Goal: Task Accomplishment & Management: Complete application form

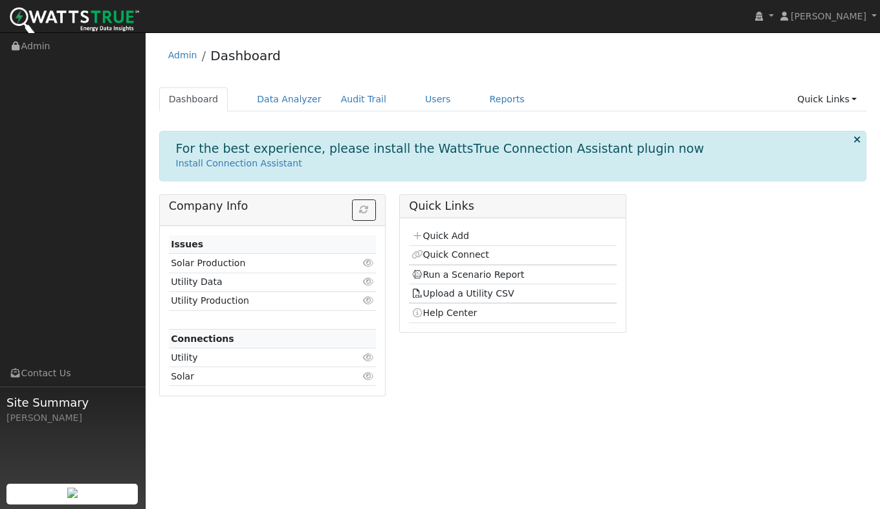
click at [428, 240] on link "Quick Add" at bounding box center [441, 235] width 58 height 10
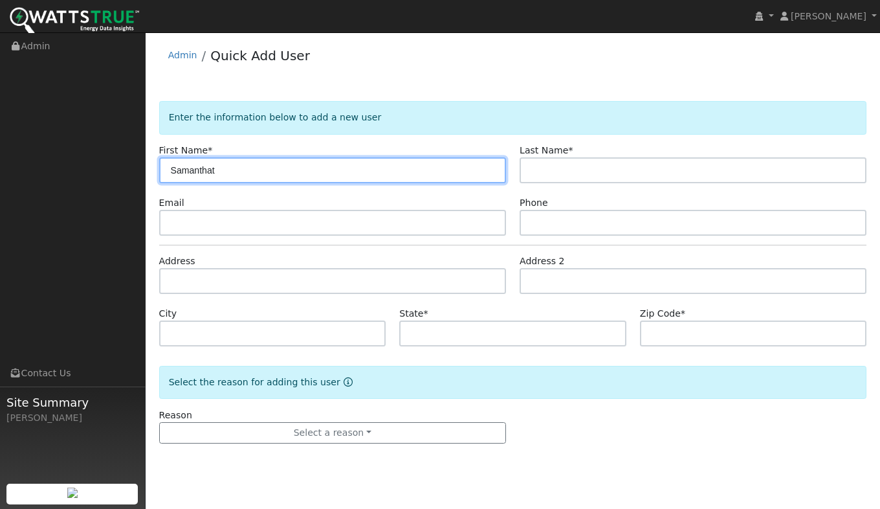
click at [228, 174] on input "Samanthat" at bounding box center [332, 170] width 347 height 26
type input "Samantha"
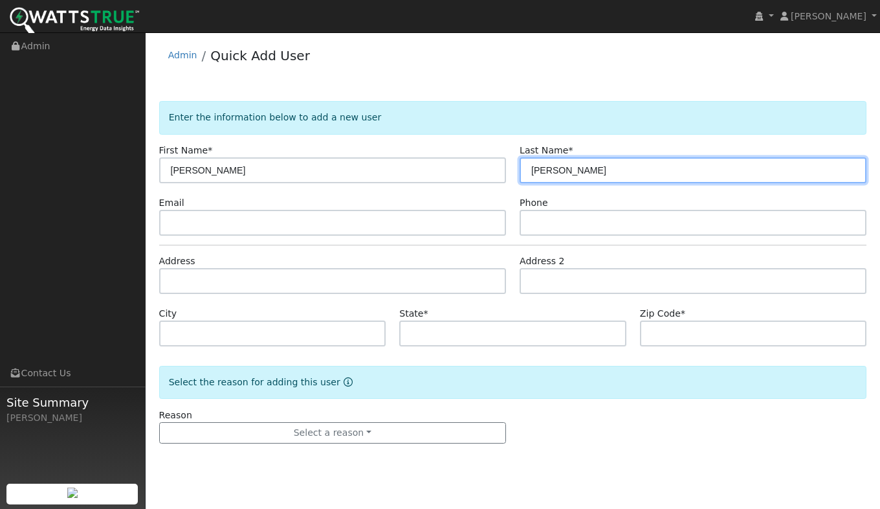
type input "Lopez"
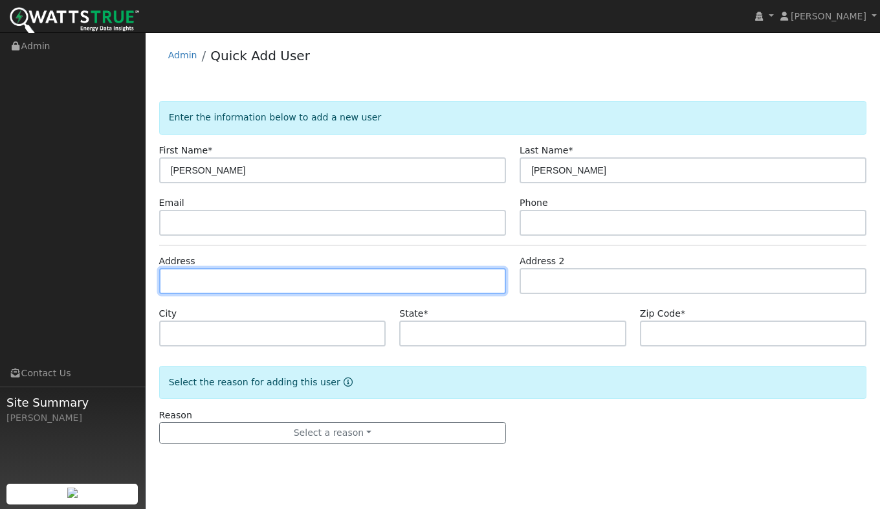
click at [198, 279] on input "text" at bounding box center [332, 281] width 347 height 26
type input "13645 Wheeler Acres Road"
type input "Grass Valley"
type input "CA"
type input "95949"
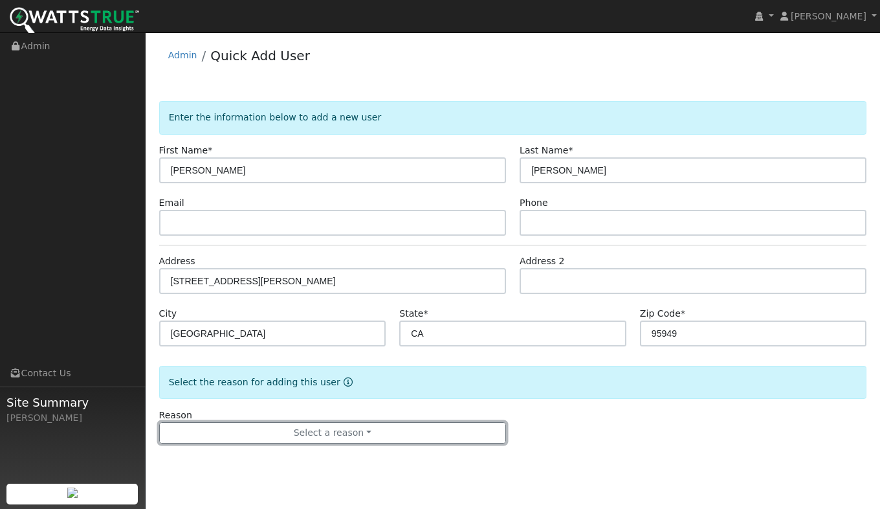
click at [282, 428] on button "Select a reason" at bounding box center [332, 433] width 347 height 22
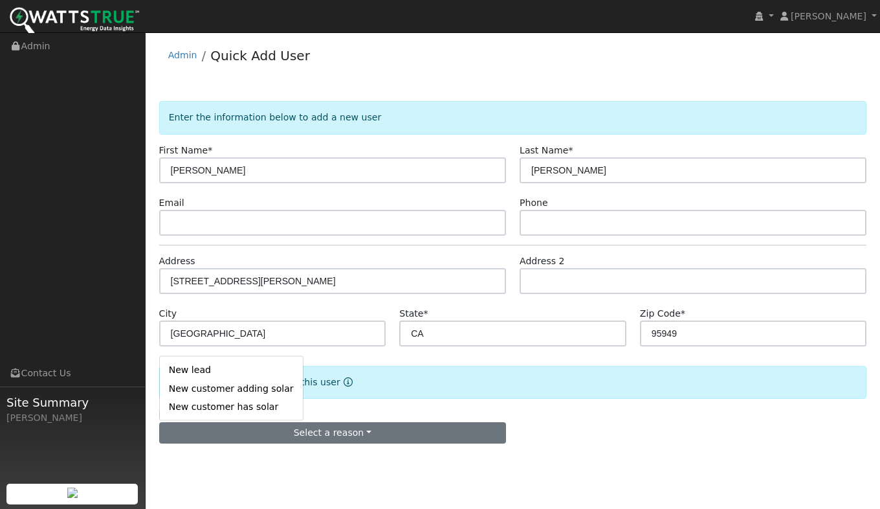
click at [234, 377] on link "New lead" at bounding box center [231, 369] width 143 height 18
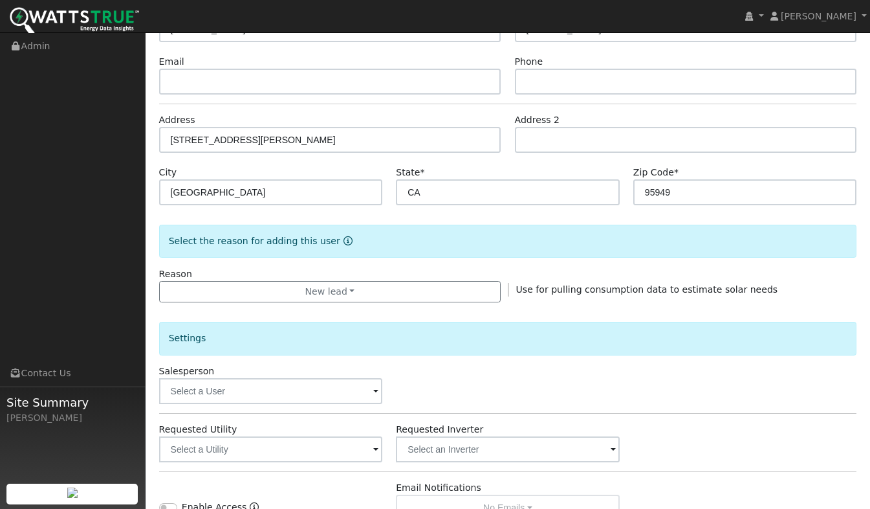
scroll to position [324, 0]
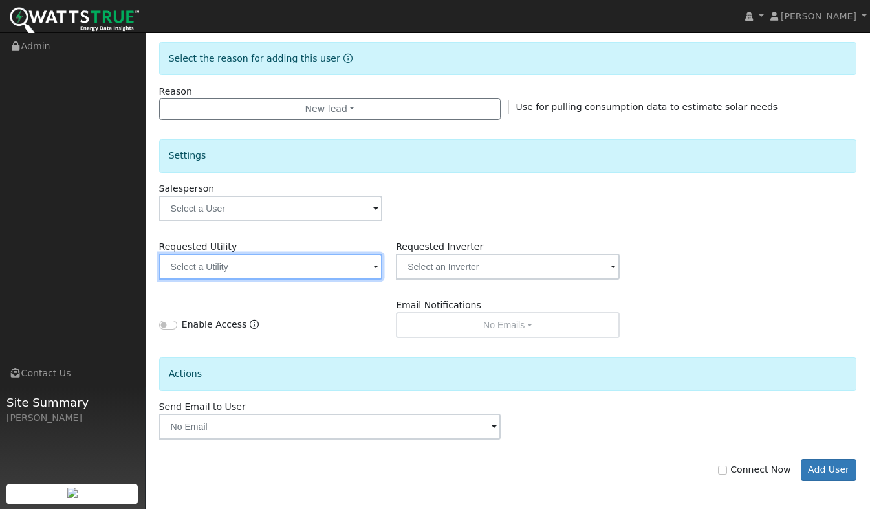
click at [216, 263] on input "text" at bounding box center [271, 267] width 224 height 26
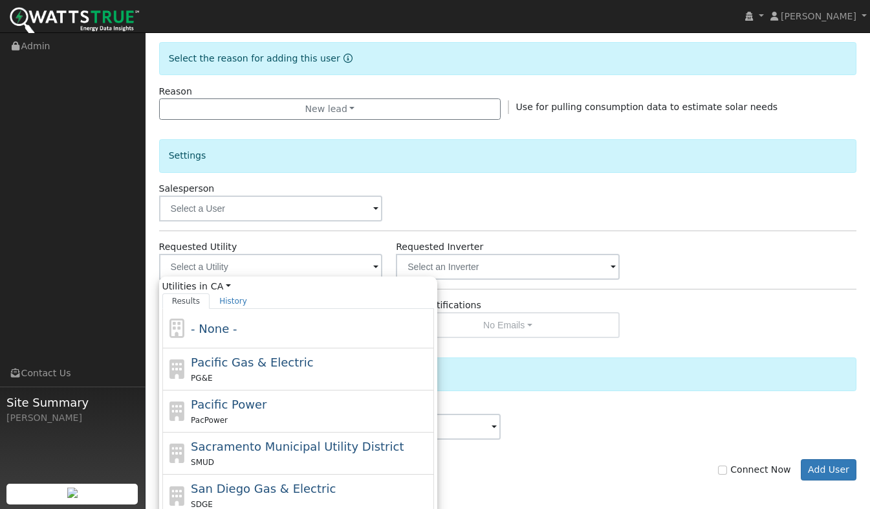
click at [240, 376] on div "PG&E" at bounding box center [311, 378] width 240 height 14
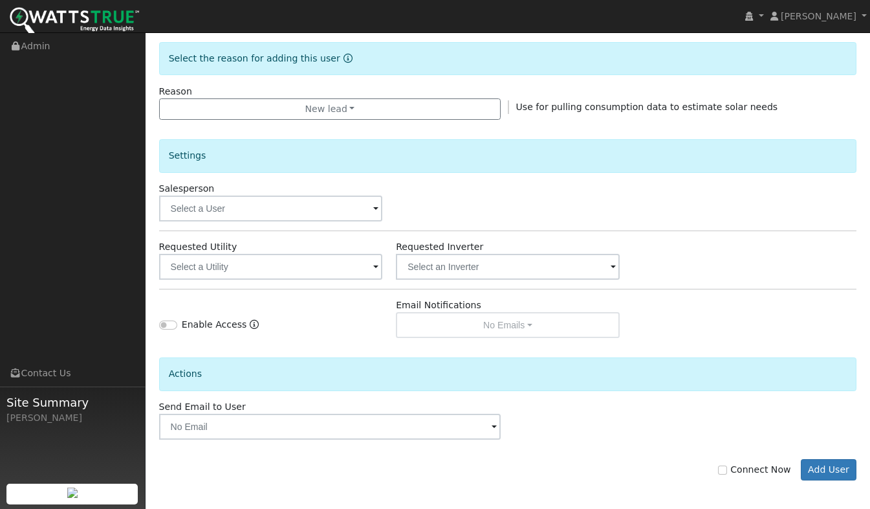
type input "Pacific Gas & Electric"
click at [727, 471] on input "Connect Now" at bounding box center [722, 469] width 9 height 9
checkbox input "true"
click at [828, 471] on button "Add User" at bounding box center [829, 470] width 56 height 22
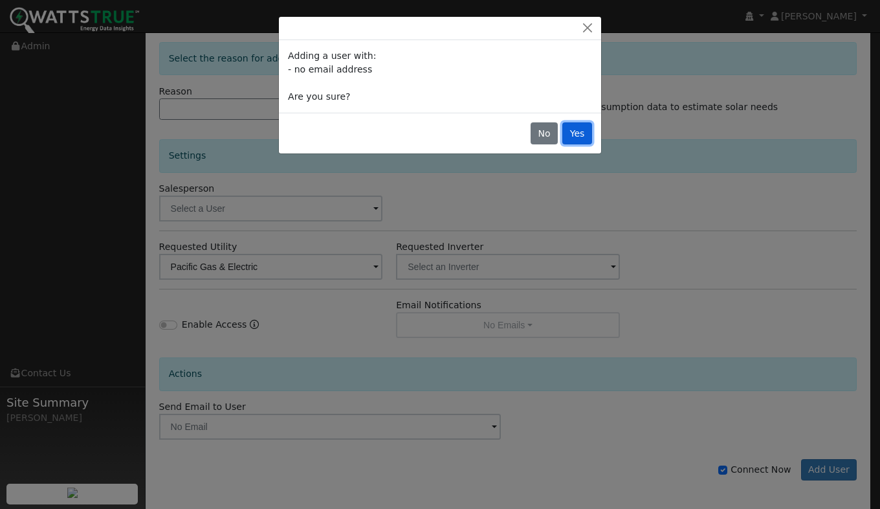
click at [574, 141] on button "Yes" at bounding box center [577, 133] width 30 height 22
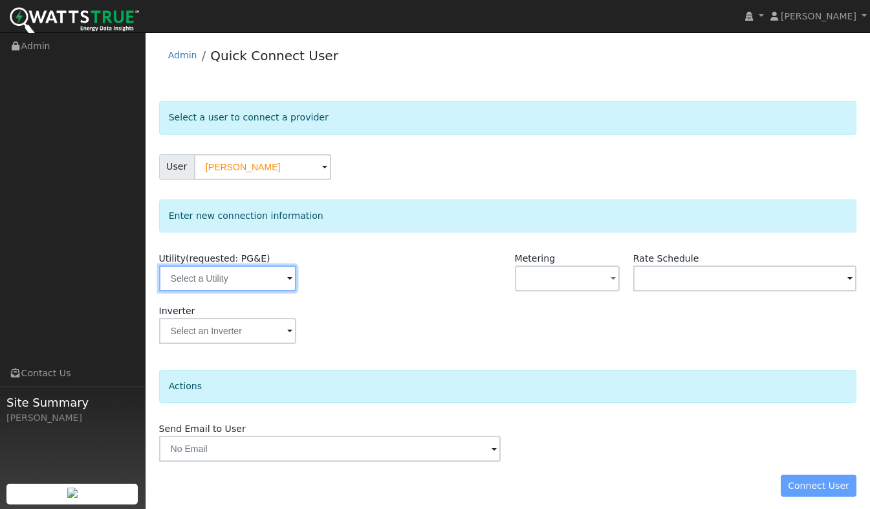
click at [241, 287] on input "text" at bounding box center [227, 278] width 137 height 26
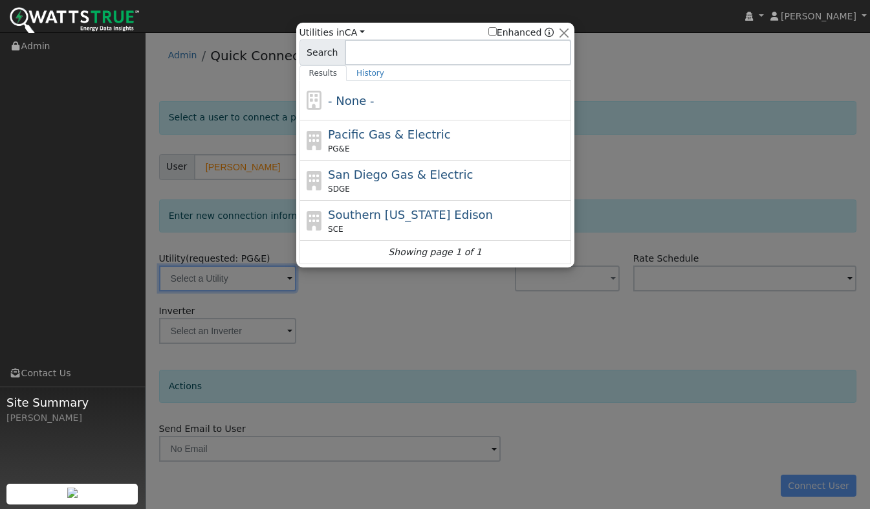
click at [236, 275] on div "Utilities in All Utilities CA All States AL AK AZ AR CA CO CT DE FL GA HI ID IL…" at bounding box center [227, 278] width 137 height 26
click at [370, 131] on span "Pacific Gas & Electric" at bounding box center [389, 134] width 122 height 14
type input "PG&E"
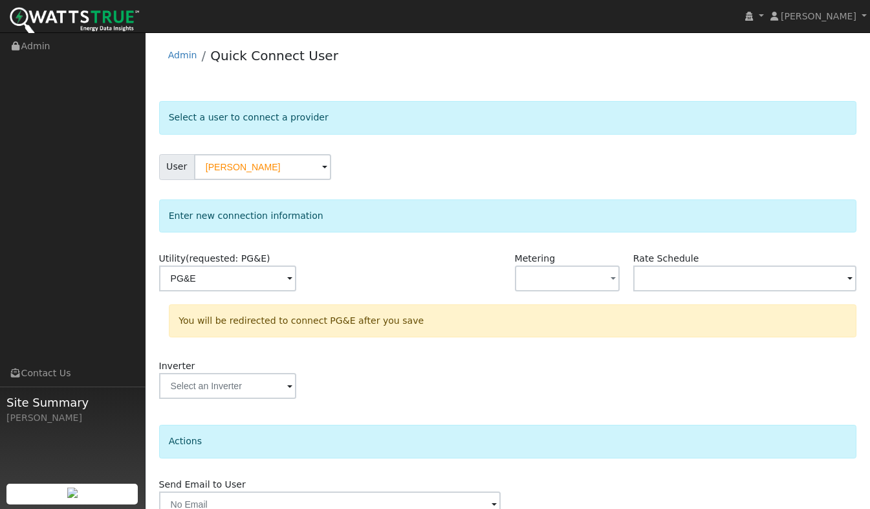
scroll to position [62, 0]
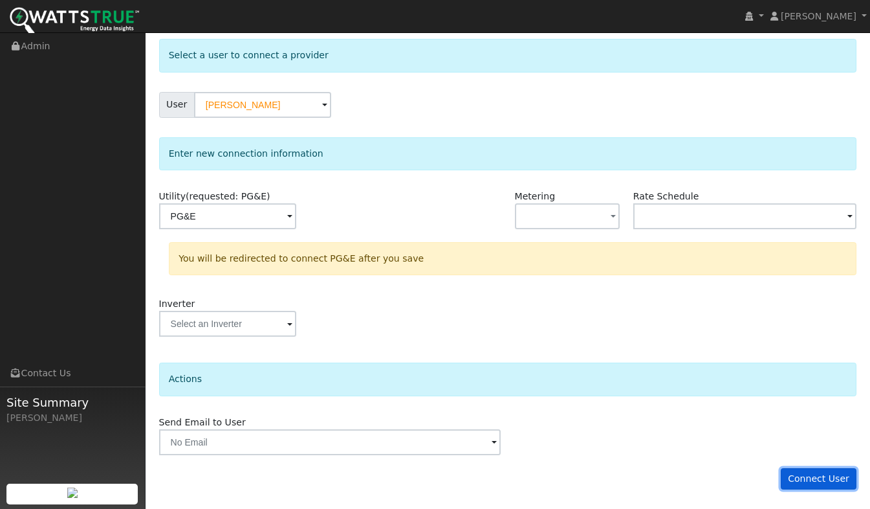
click at [821, 476] on button "Connect User" at bounding box center [819, 479] width 76 height 22
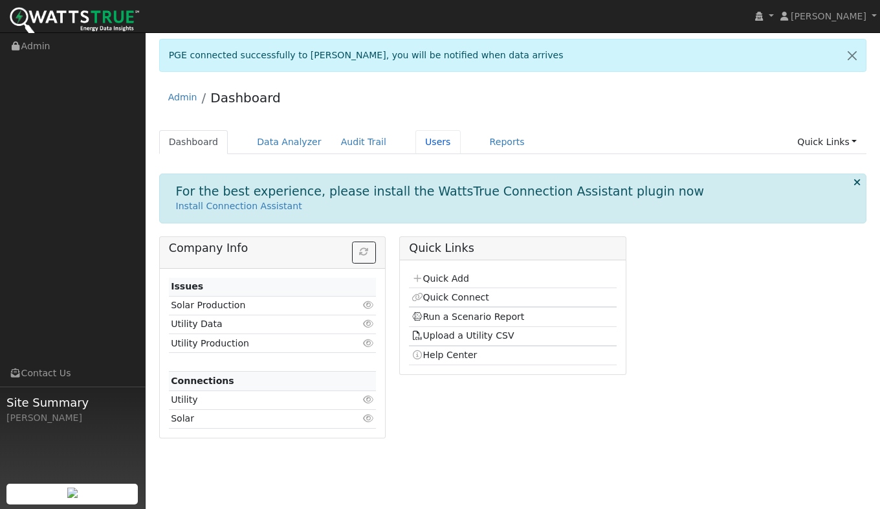
click at [420, 143] on link "Users" at bounding box center [438, 142] width 45 height 24
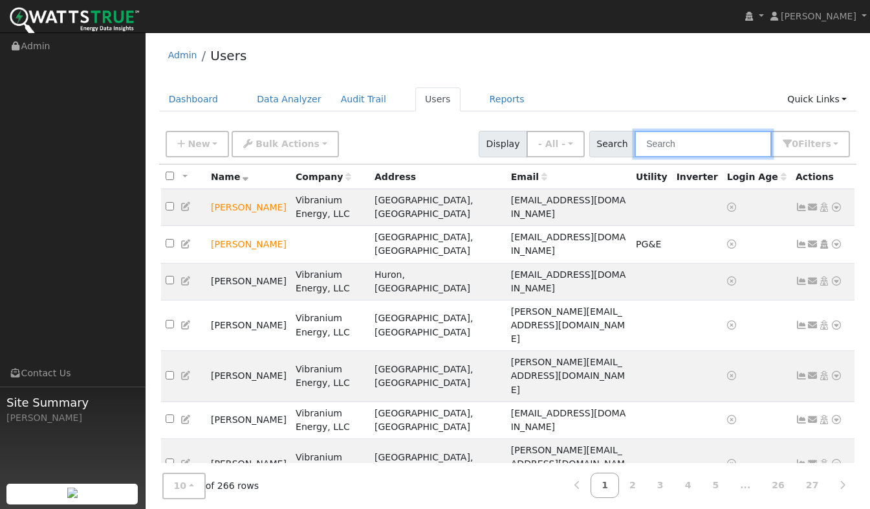
click at [678, 139] on input "text" at bounding box center [703, 144] width 137 height 27
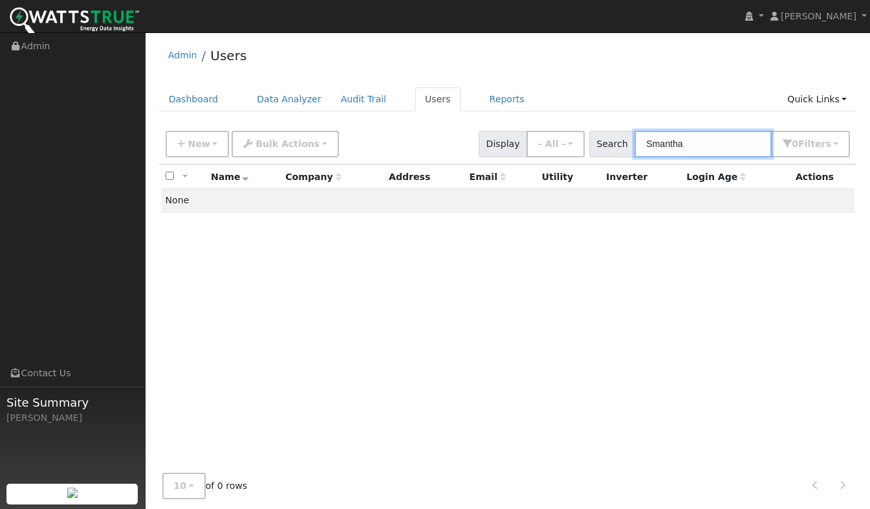
click at [665, 143] on input "Smantha" at bounding box center [703, 144] width 137 height 27
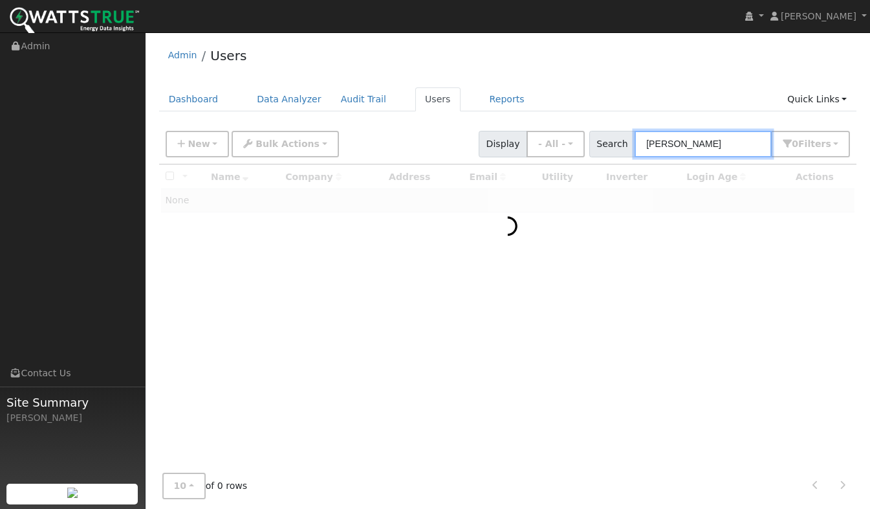
type input "Samantha"
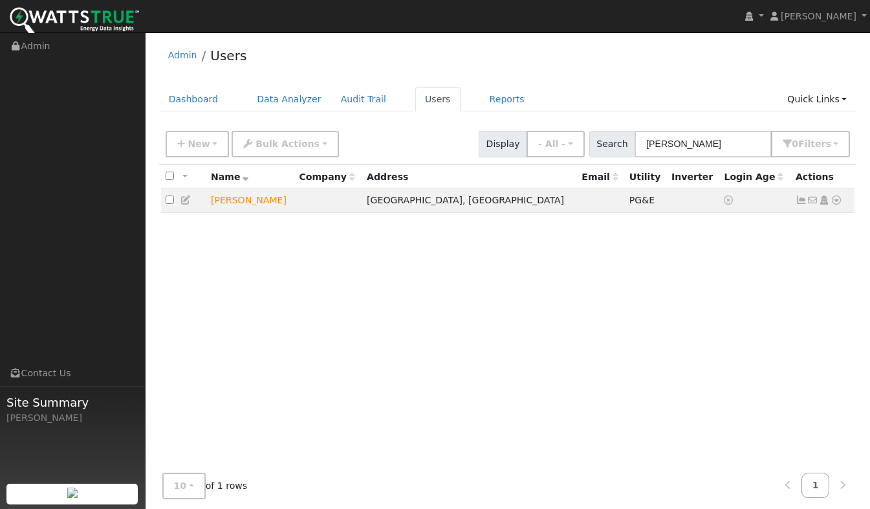
click at [840, 202] on icon at bounding box center [837, 199] width 12 height 9
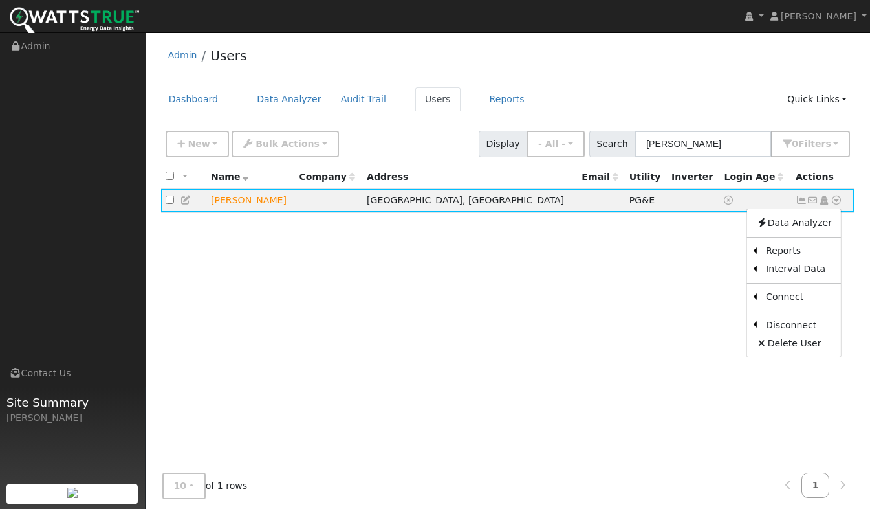
click at [0, 0] on link "Scenario" at bounding box center [0, 0] width 0 height 0
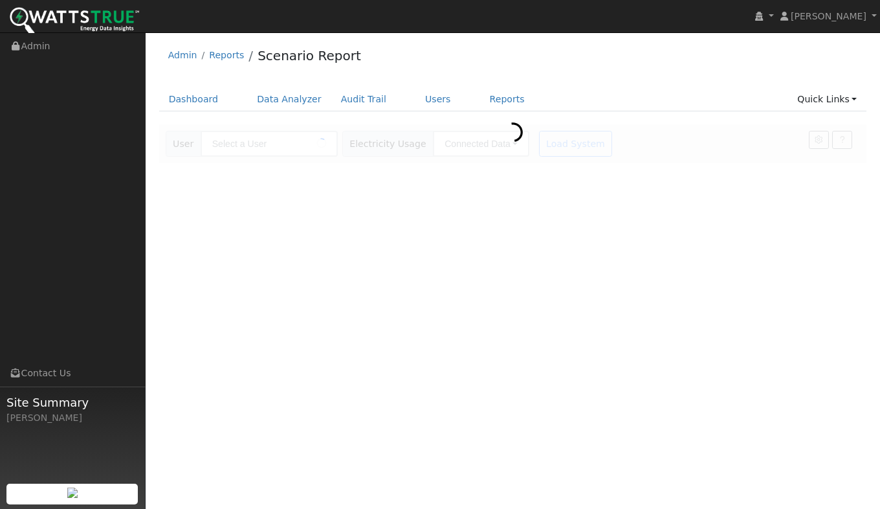
type input "[PERSON_NAME]"
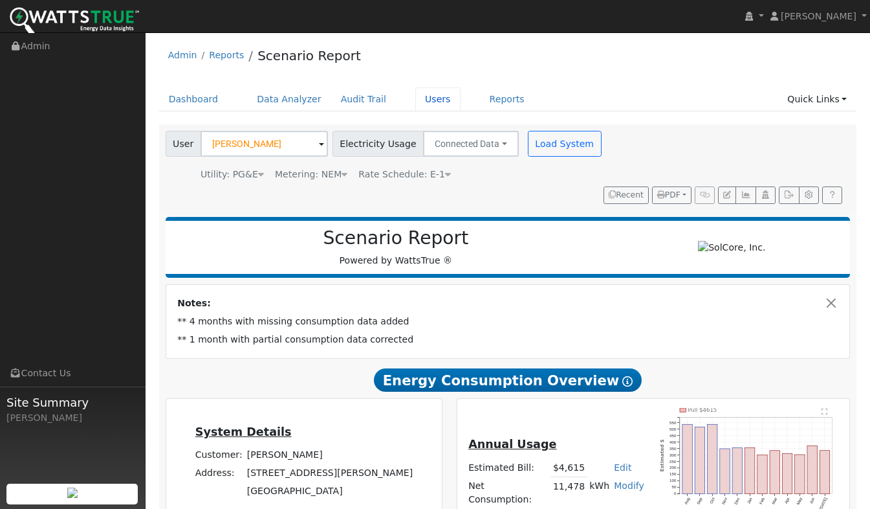
click at [421, 102] on link "Users" at bounding box center [438, 99] width 45 height 24
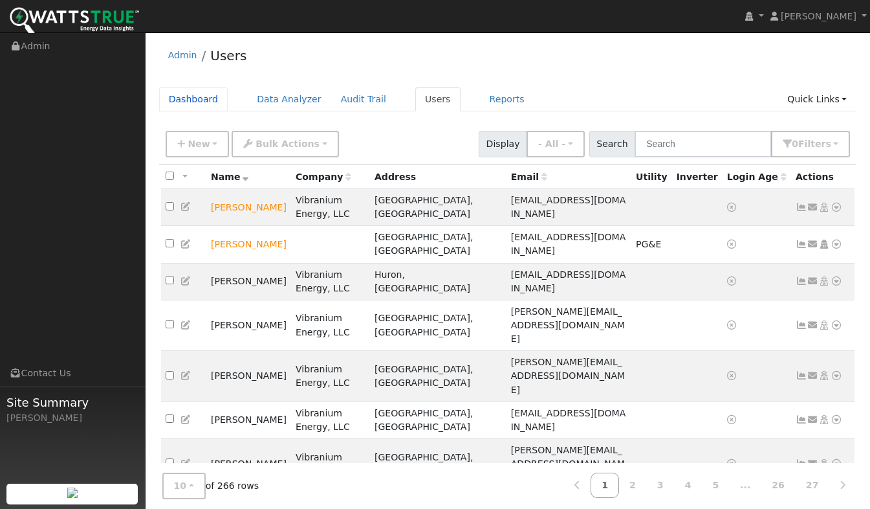
click at [186, 97] on link "Dashboard" at bounding box center [193, 99] width 69 height 24
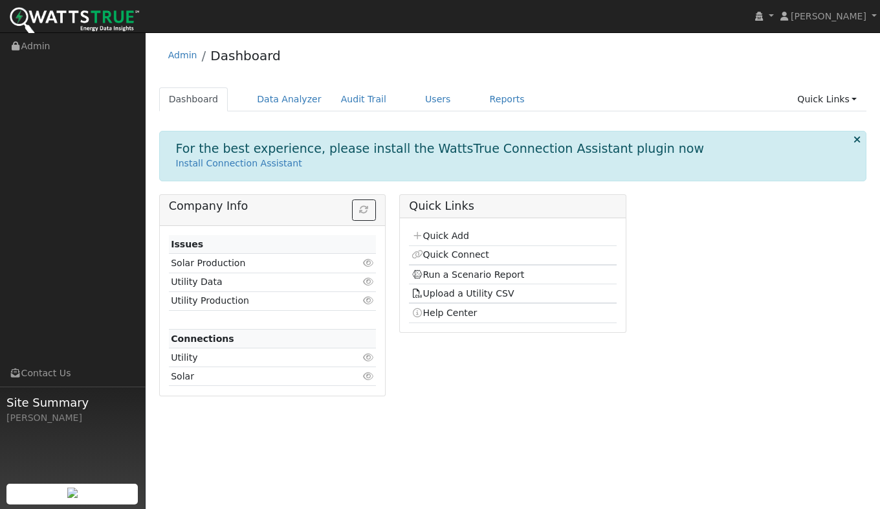
click at [438, 237] on link "Quick Add" at bounding box center [441, 235] width 58 height 10
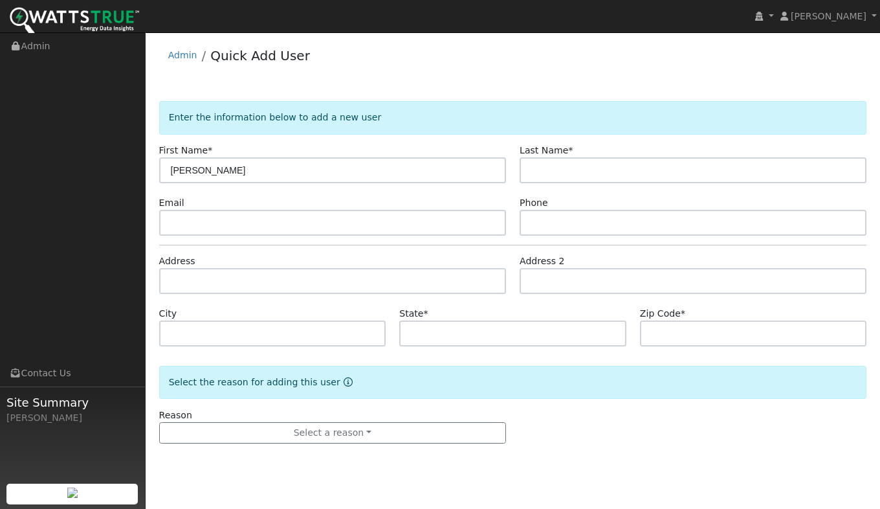
type input "[PERSON_NAME]"
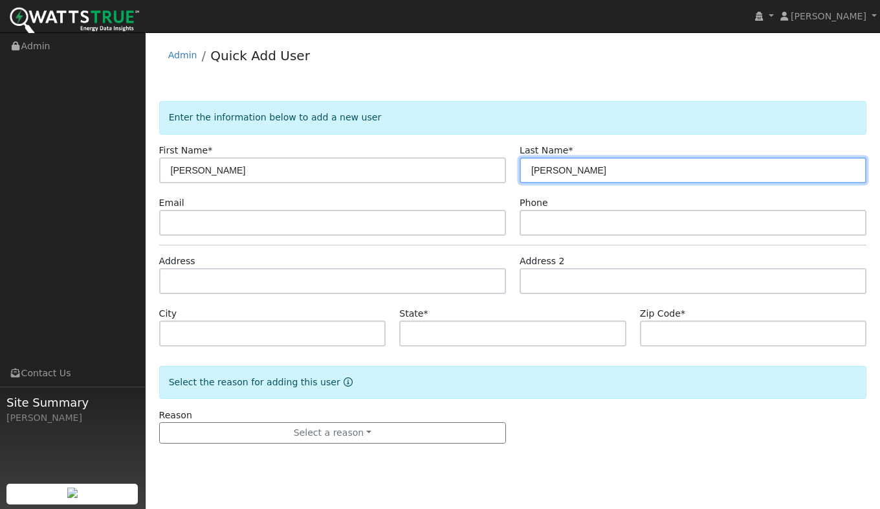
type input "[PERSON_NAME]"
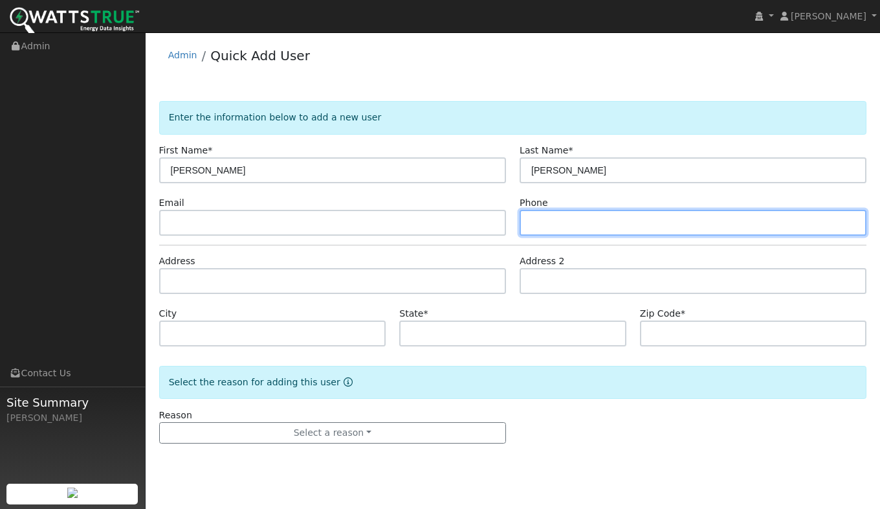
click at [557, 225] on input "text" at bounding box center [693, 223] width 347 height 26
type input "[PHONE_NUMBER]"
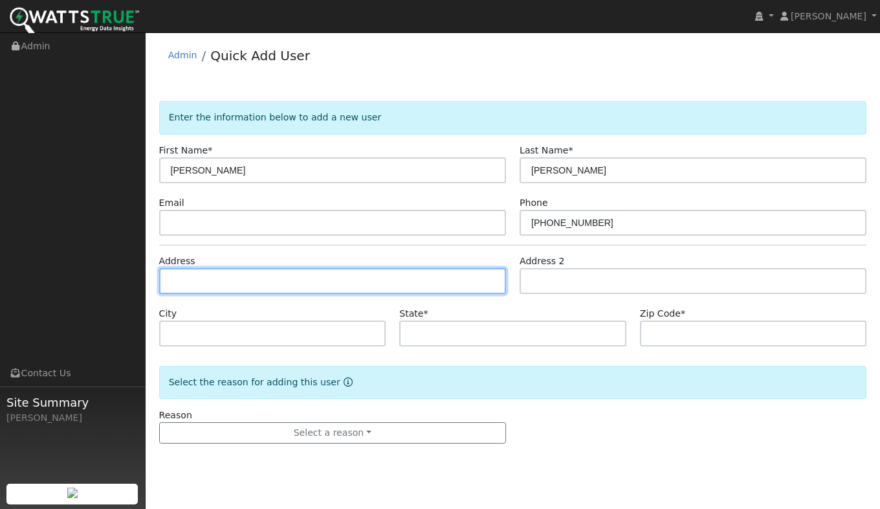
click at [247, 277] on input "text" at bounding box center [332, 281] width 347 height 26
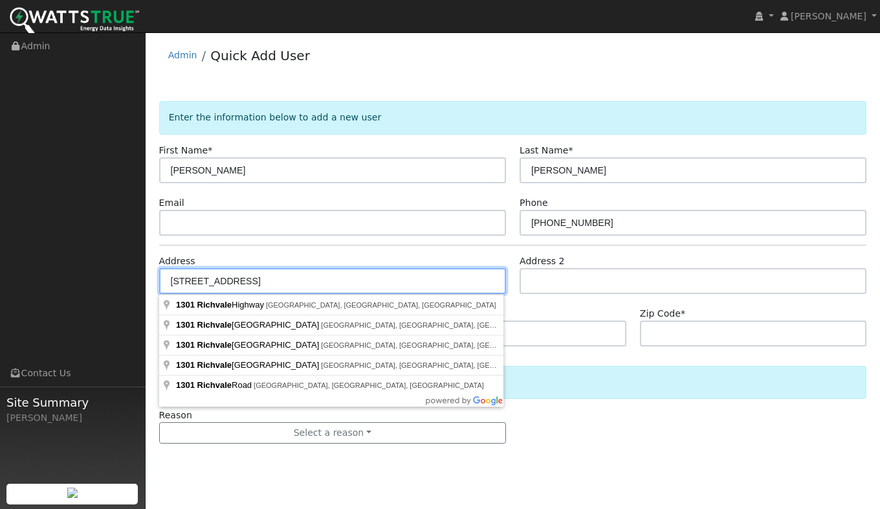
type input "[STREET_ADDRESS]"
type input "[GEOGRAPHIC_DATA]"
type input "CA"
type input "95965"
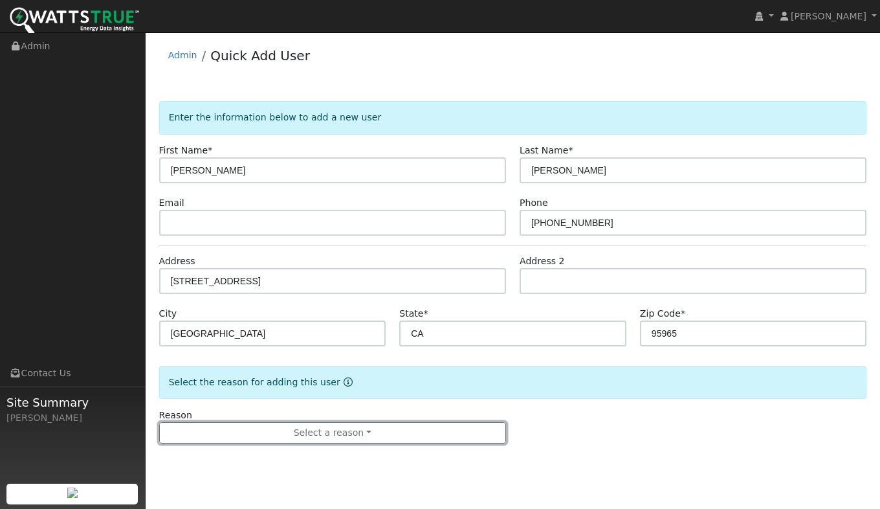
click at [318, 435] on button "Select a reason" at bounding box center [332, 433] width 347 height 22
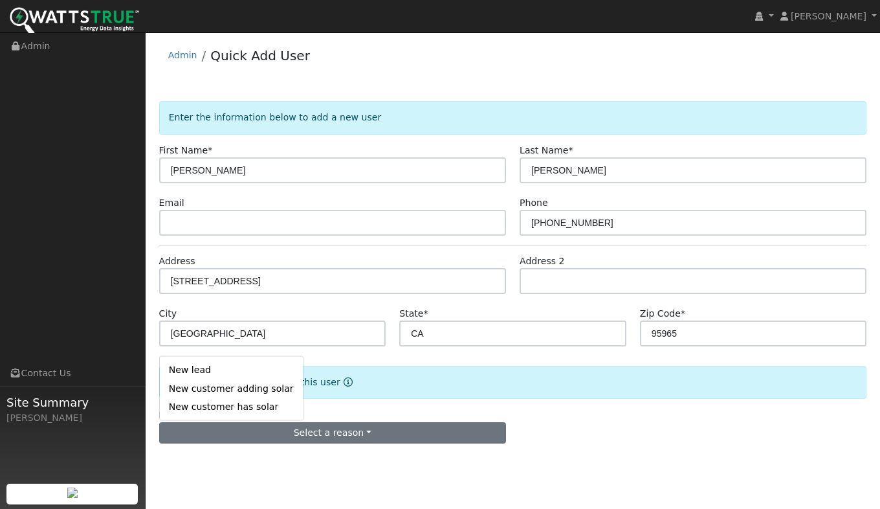
click at [217, 371] on link "New lead" at bounding box center [231, 369] width 143 height 18
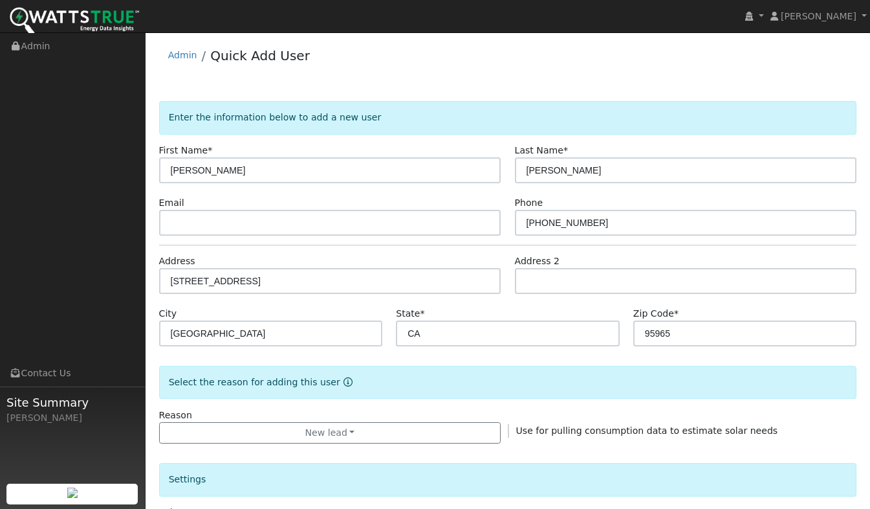
scroll to position [324, 0]
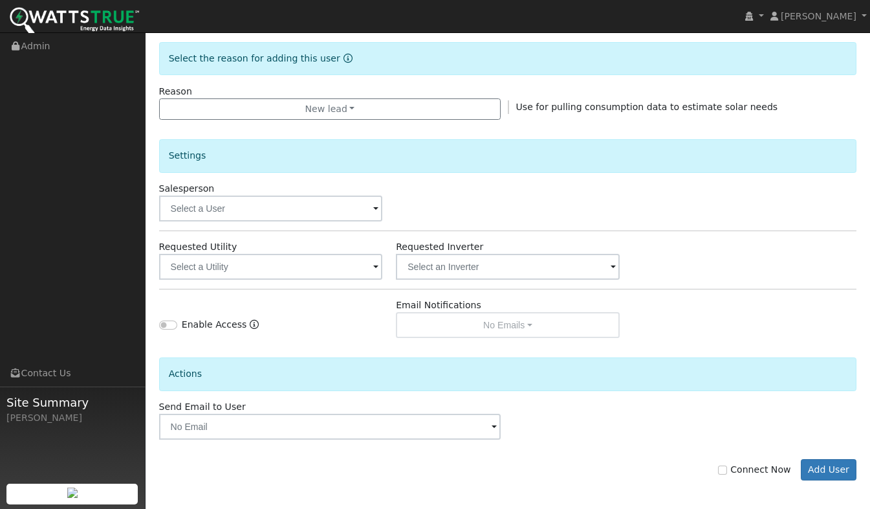
click at [197, 253] on label "Requested Utility" at bounding box center [198, 247] width 78 height 14
click at [194, 262] on input "text" at bounding box center [271, 267] width 224 height 26
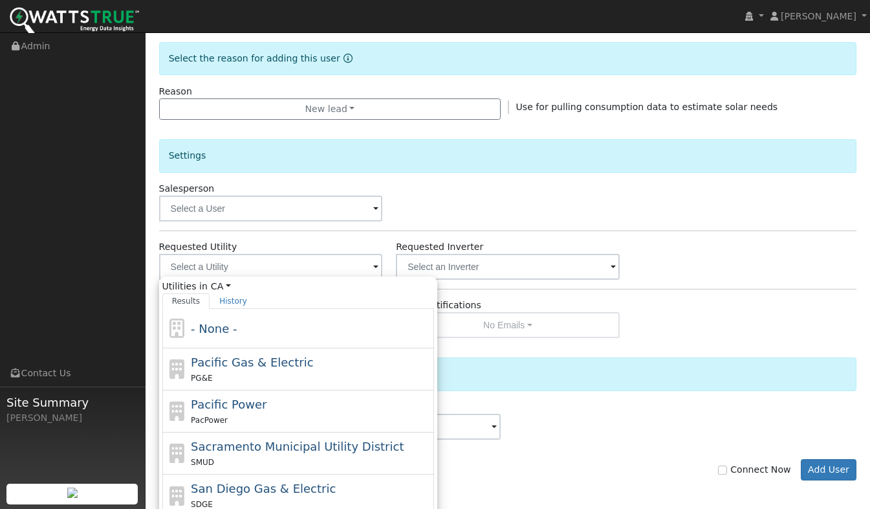
click at [232, 371] on div "PG&E" at bounding box center [311, 378] width 240 height 14
type input "Pacific Gas & Electric"
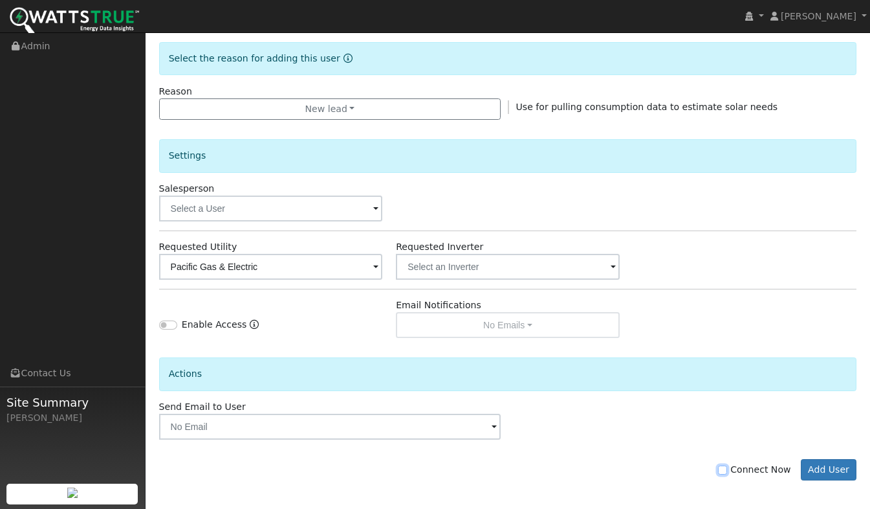
click at [727, 469] on input "Connect Now" at bounding box center [722, 469] width 9 height 9
checkbox input "true"
click at [837, 472] on button "Add User" at bounding box center [829, 470] width 56 height 22
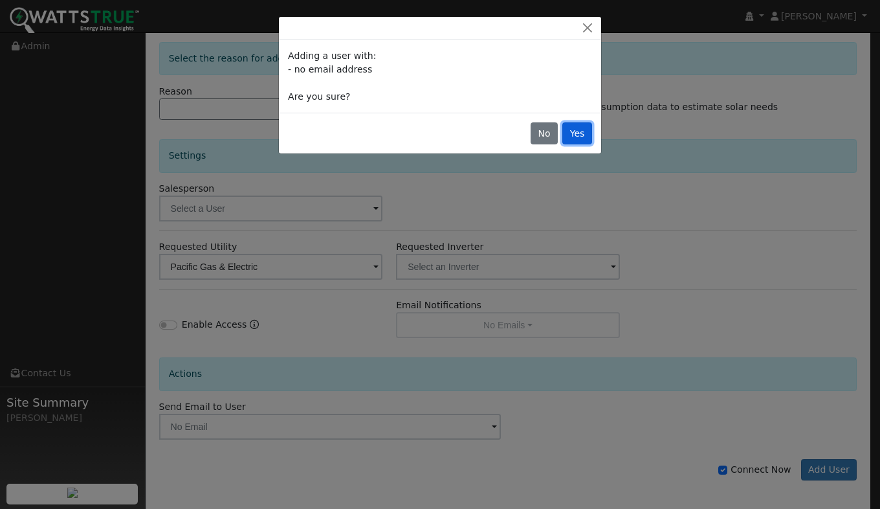
click at [590, 139] on button "Yes" at bounding box center [577, 133] width 30 height 22
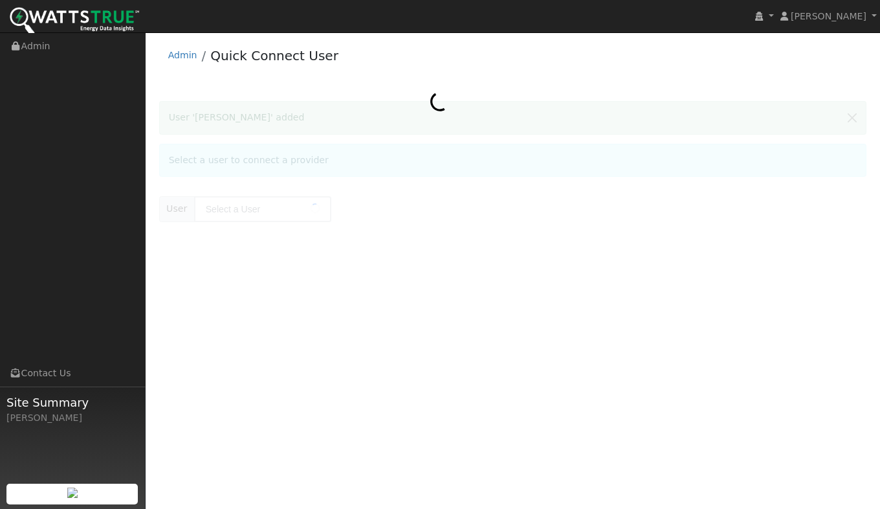
type input "[PERSON_NAME]"
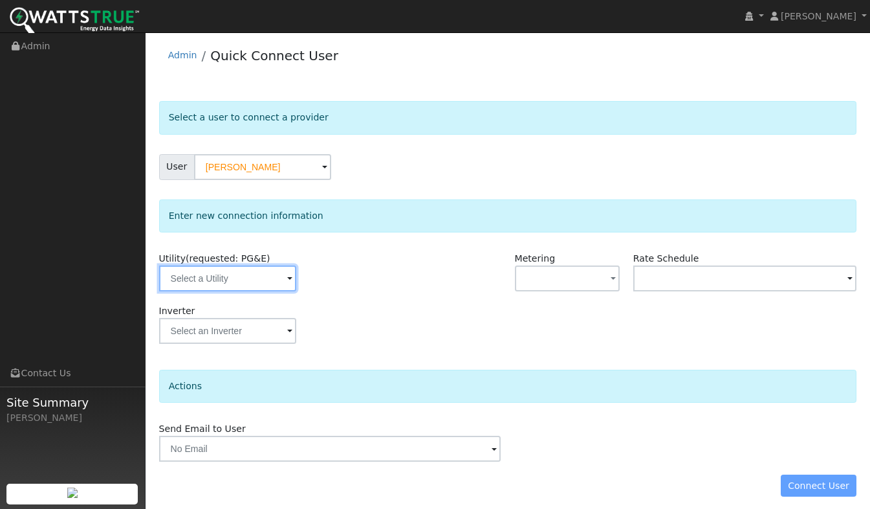
click at [195, 282] on input "text" at bounding box center [227, 278] width 137 height 26
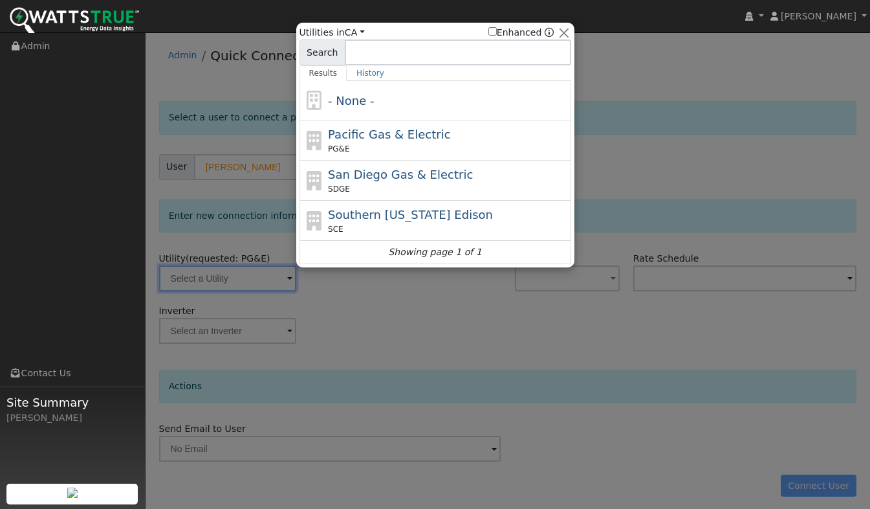
click at [330, 141] on span "Pacific Gas & Electric" at bounding box center [389, 134] width 122 height 14
type input "PG&E"
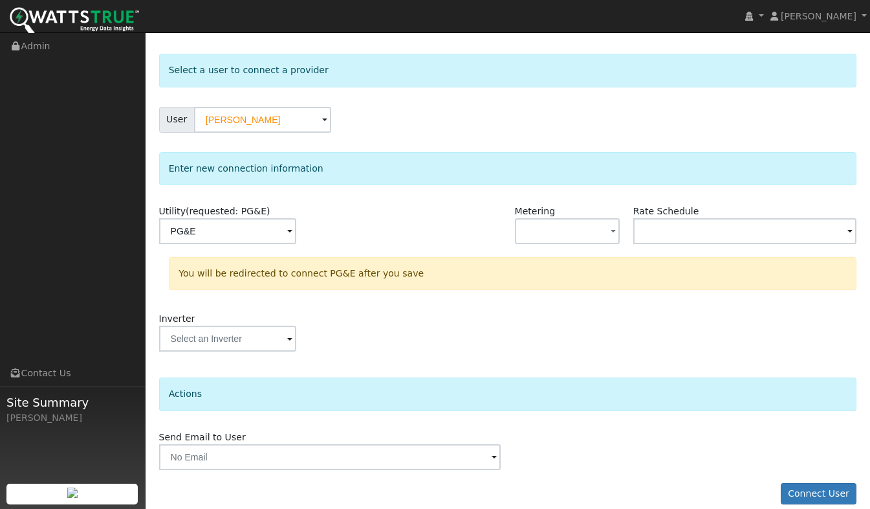
scroll to position [62, 0]
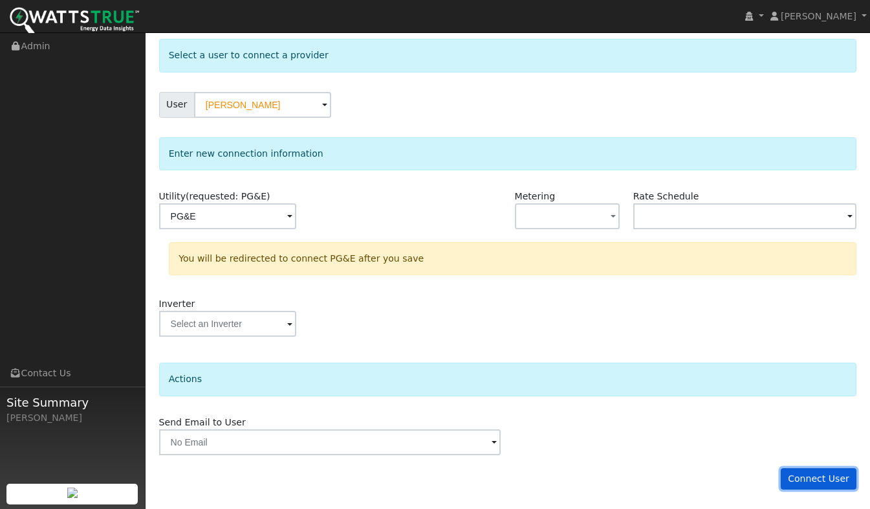
click at [814, 480] on button "Connect User" at bounding box center [819, 479] width 76 height 22
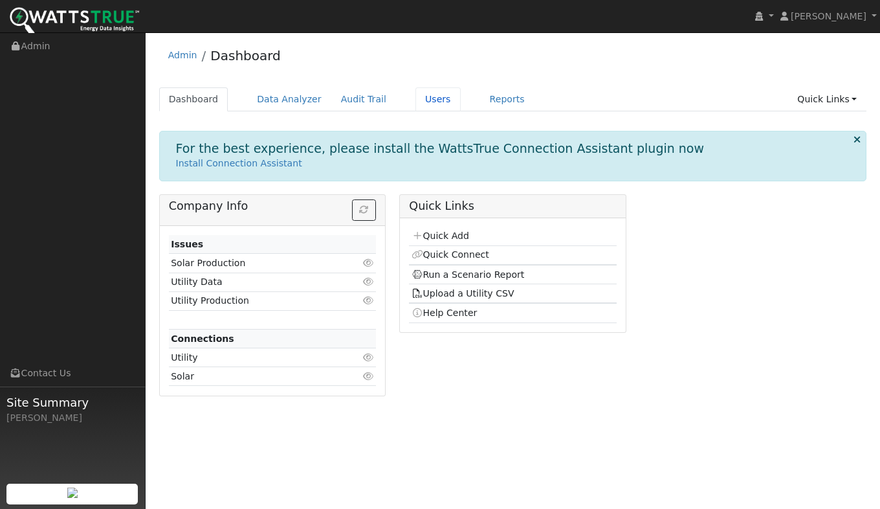
click at [419, 100] on link "Users" at bounding box center [438, 99] width 45 height 24
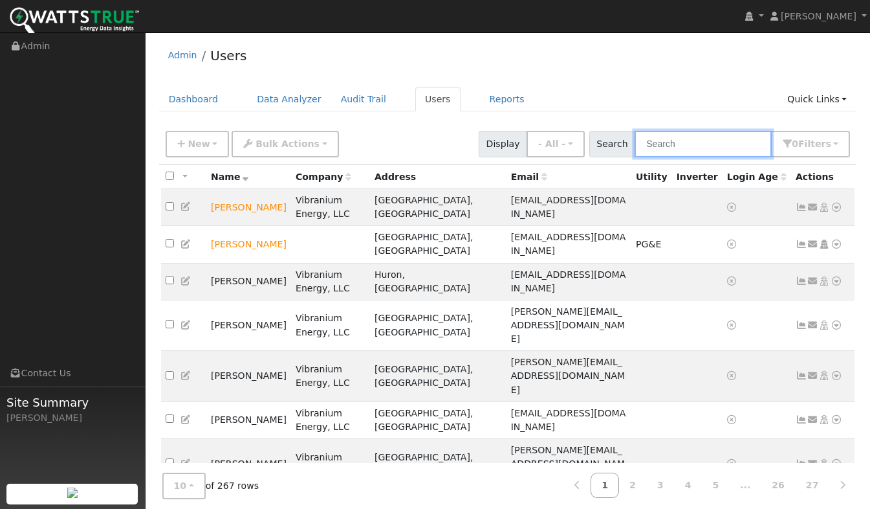
click at [674, 142] on input "text" at bounding box center [703, 144] width 137 height 27
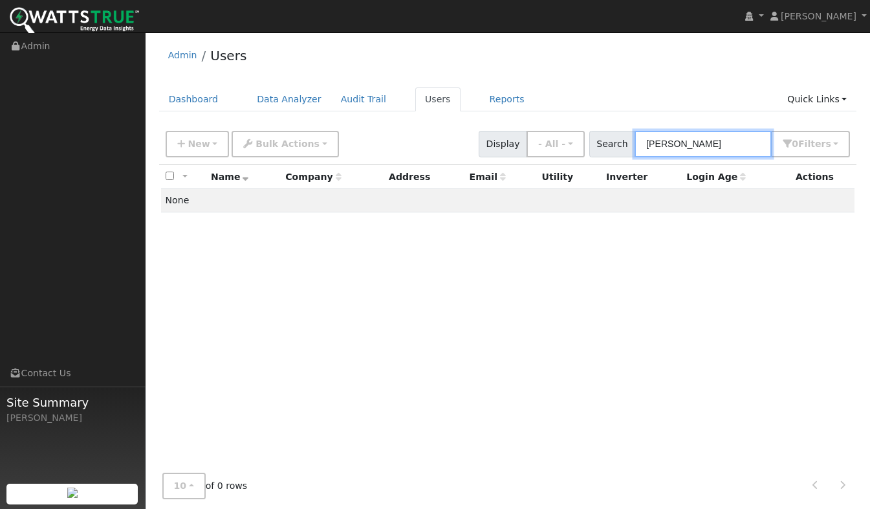
drag, startPoint x: 729, startPoint y: 137, endPoint x: 643, endPoint y: 153, distance: 87.6
click at [643, 153] on div "Search Larry 0 Filter s My accounts Role Show - All - Show Leads Admin Billing …" at bounding box center [720, 144] width 261 height 27
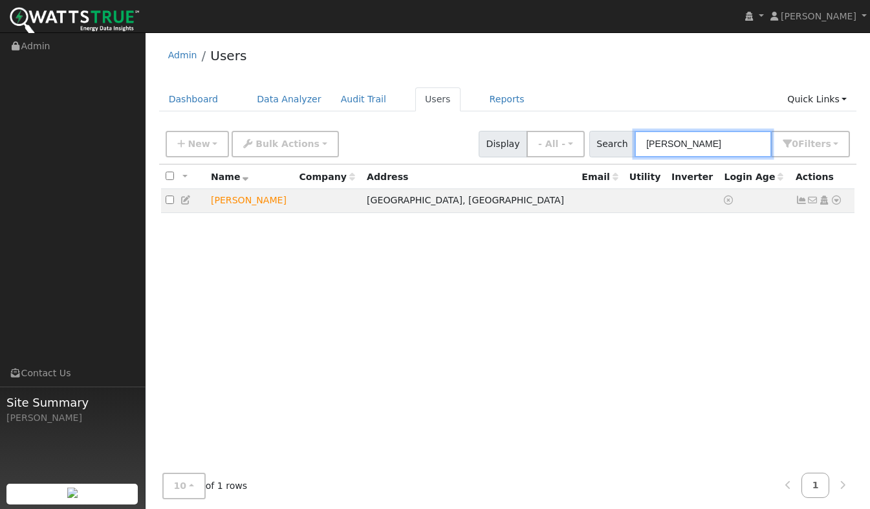
type input "[PERSON_NAME]"
click at [839, 202] on icon at bounding box center [837, 199] width 12 height 9
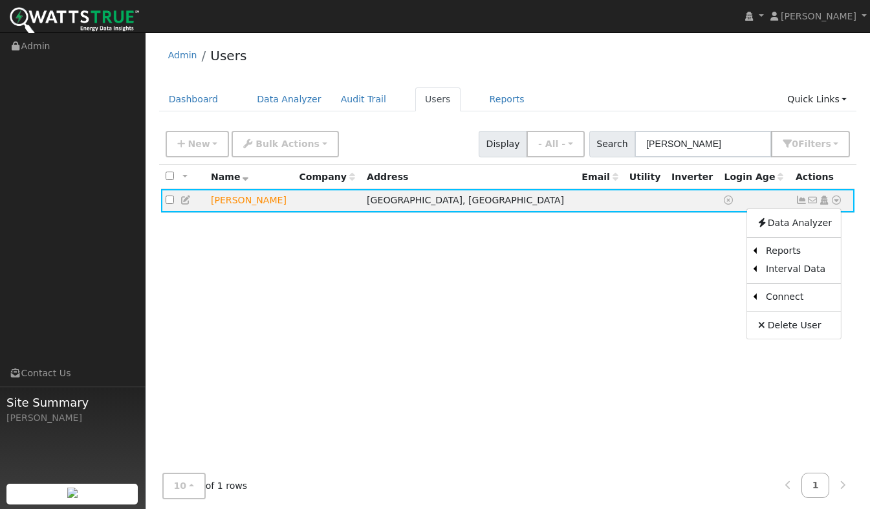
click at [0, 0] on link "Utility" at bounding box center [0, 0] width 0 height 0
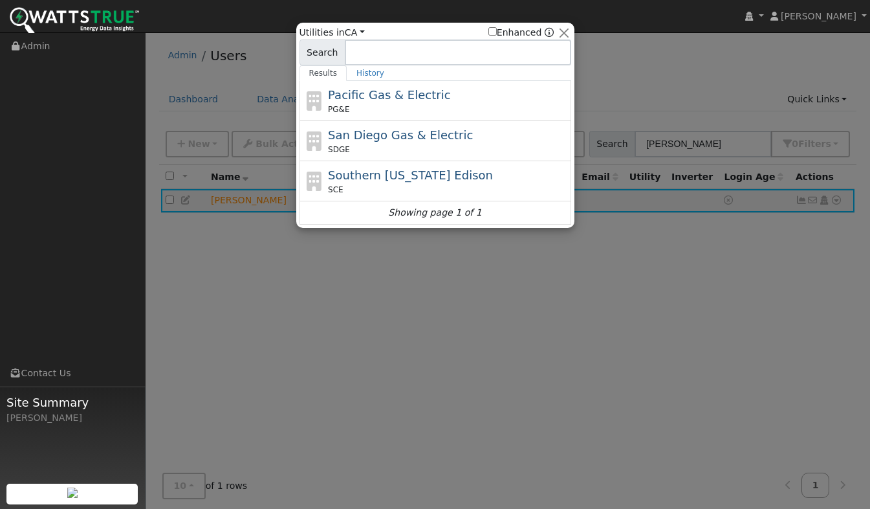
click at [376, 99] on span "Pacific Gas & Electric" at bounding box center [389, 95] width 122 height 14
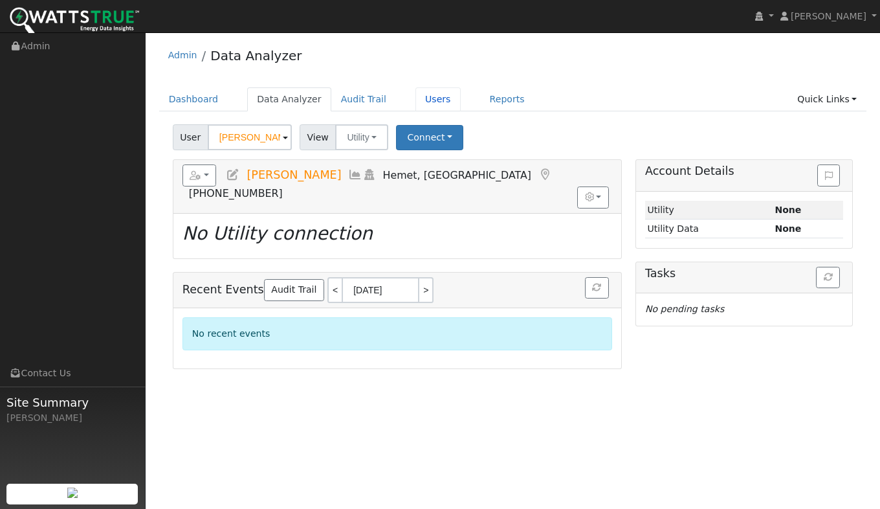
click at [420, 99] on link "Users" at bounding box center [438, 99] width 45 height 24
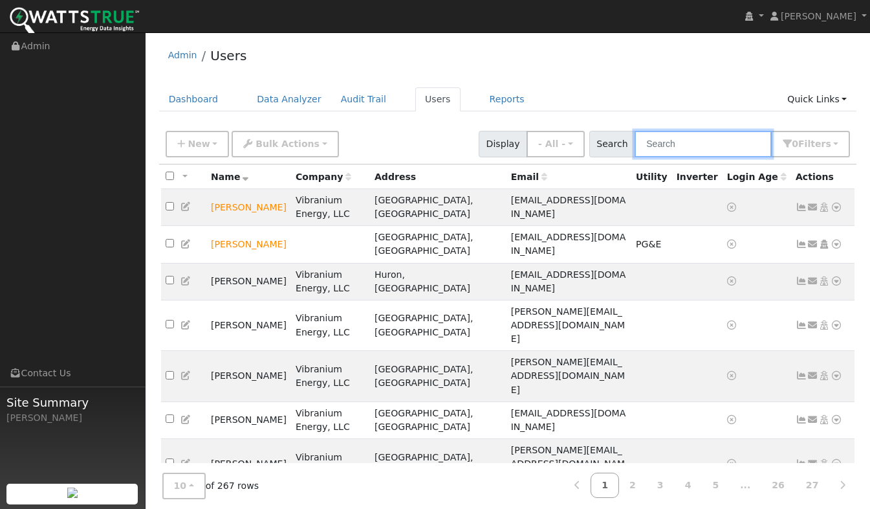
click at [678, 148] on input "text" at bounding box center [703, 144] width 137 height 27
type input "Nola"
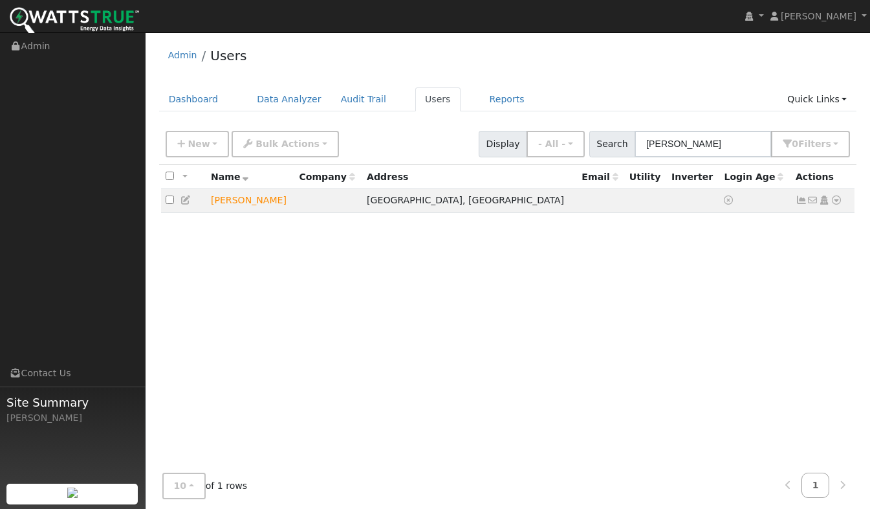
click at [837, 199] on icon at bounding box center [837, 199] width 12 height 9
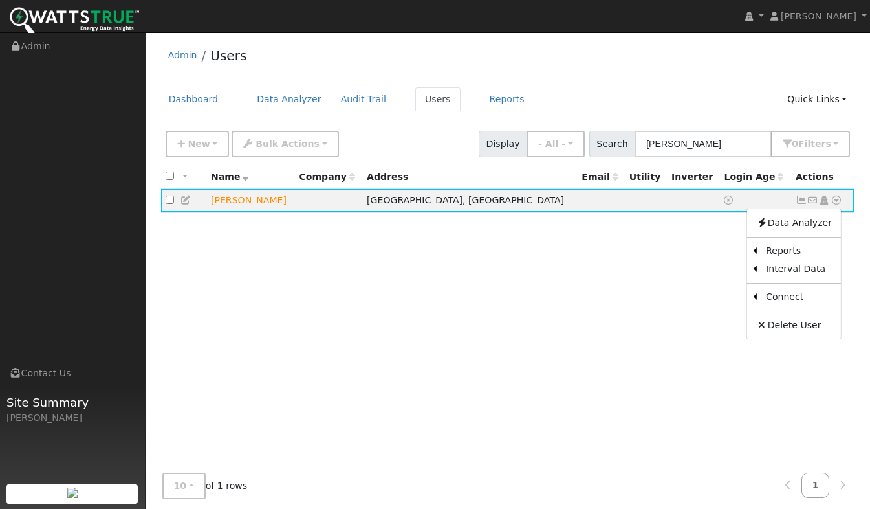
click at [0, 0] on link "Utility" at bounding box center [0, 0] width 0 height 0
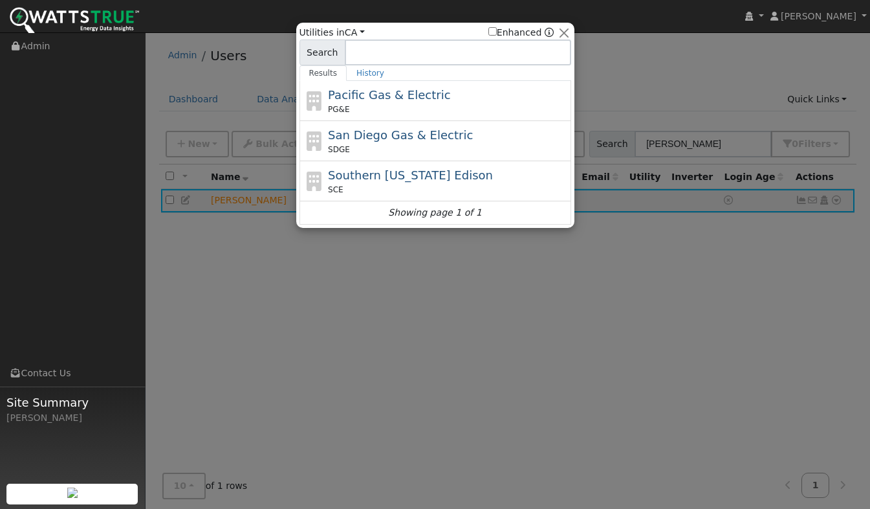
click at [419, 91] on span "Pacific Gas & Electric" at bounding box center [389, 95] width 122 height 14
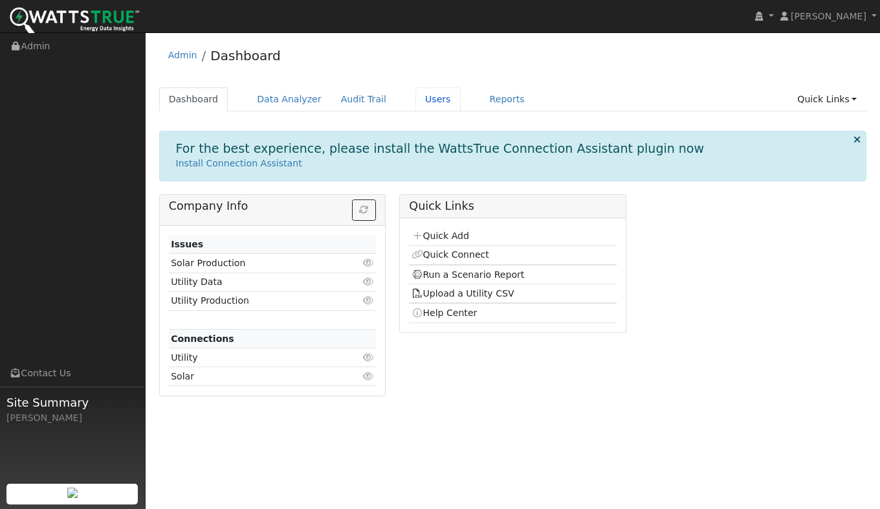
click at [421, 101] on link "Users" at bounding box center [438, 99] width 45 height 24
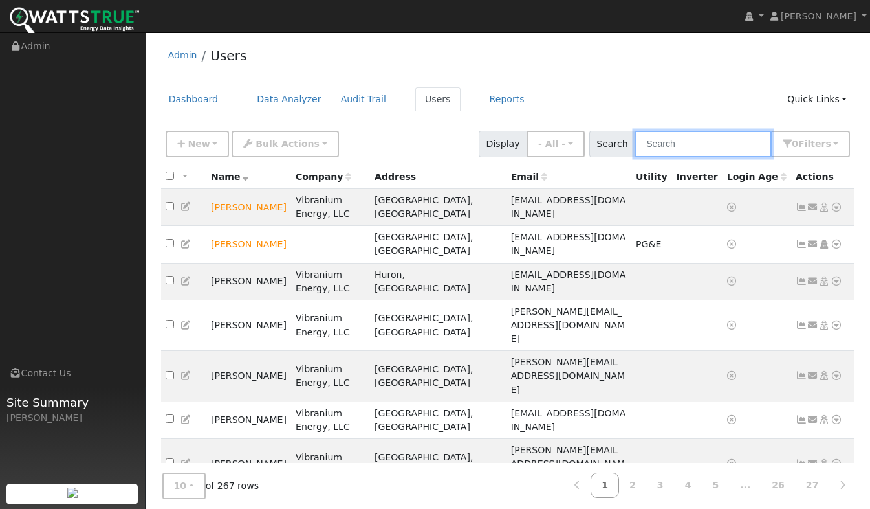
click at [704, 143] on input "text" at bounding box center [703, 144] width 137 height 27
type input "[PERSON_NAME]"
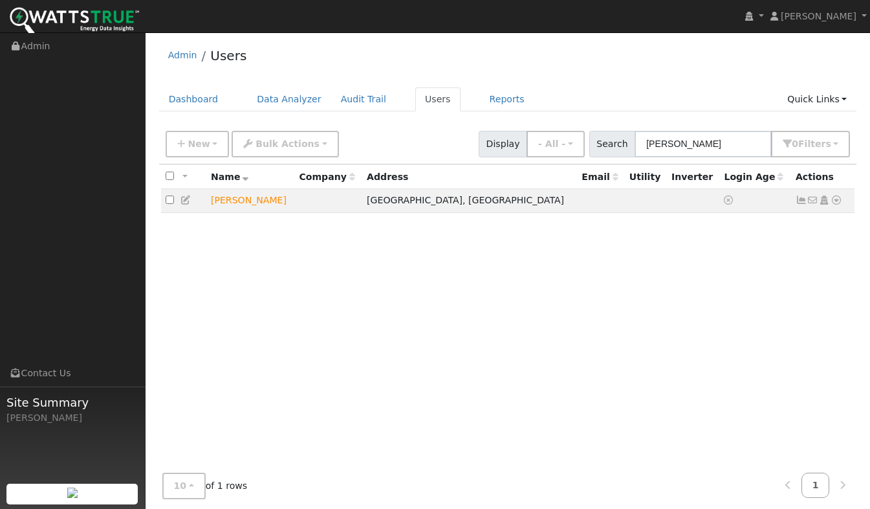
click at [836, 205] on icon at bounding box center [837, 199] width 12 height 9
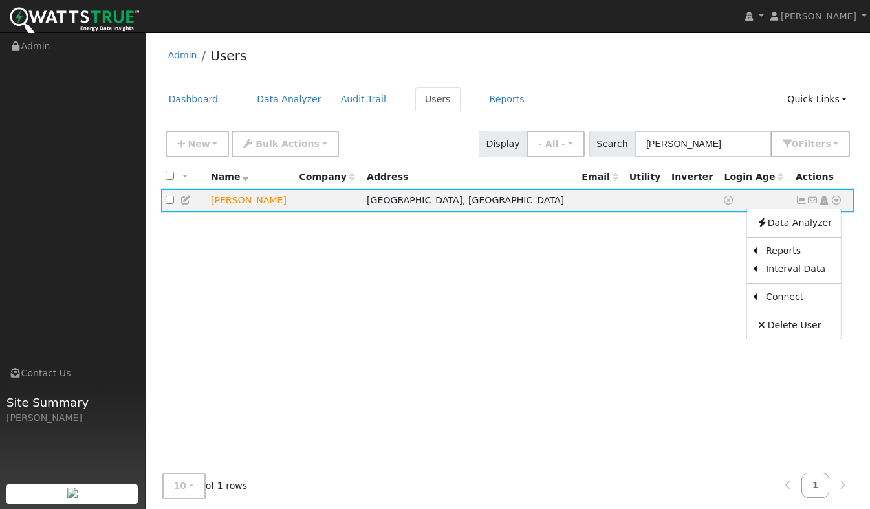
click at [0, 0] on link "Utility" at bounding box center [0, 0] width 0 height 0
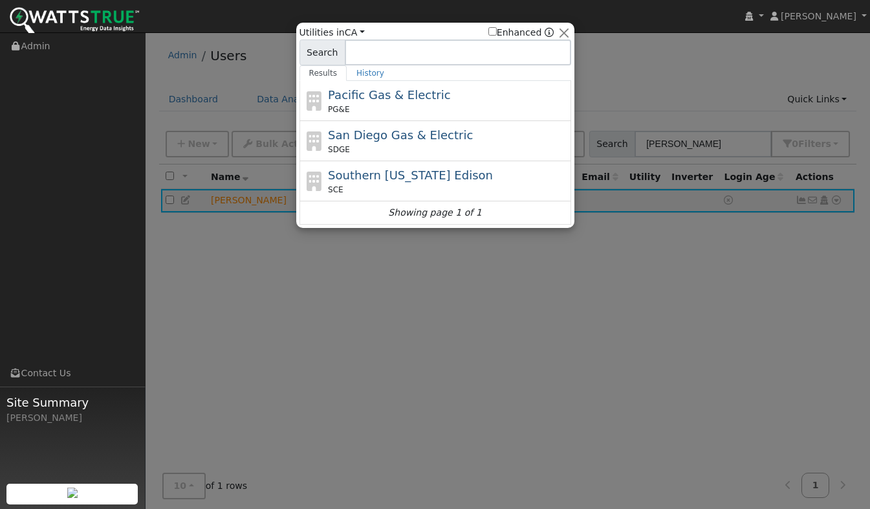
click at [390, 100] on span "Pacific Gas & Electric" at bounding box center [389, 95] width 122 height 14
